Goal: Navigation & Orientation: Find specific page/section

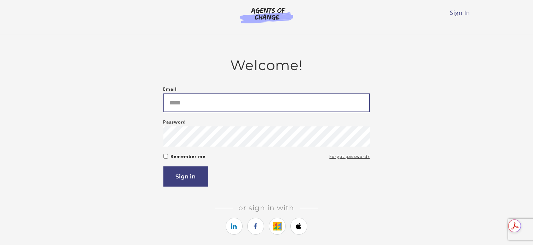
type input "**********"
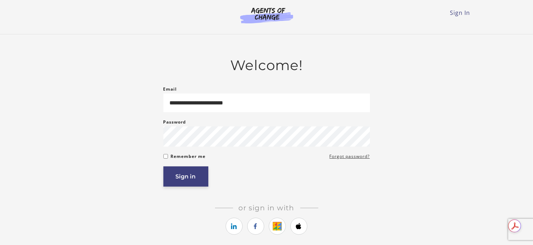
click at [175, 178] on button "Sign in" at bounding box center [185, 176] width 45 height 20
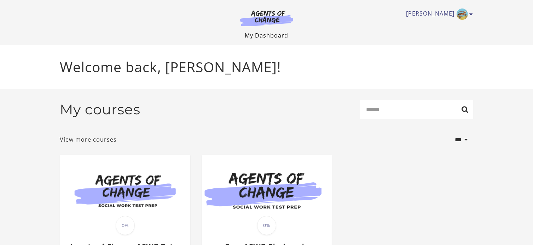
click at [270, 36] on link "My Dashboard" at bounding box center [267, 35] width 44 height 8
click at [94, 140] on link "View more courses" at bounding box center [88, 139] width 57 height 8
